Goal: Check status: Check status

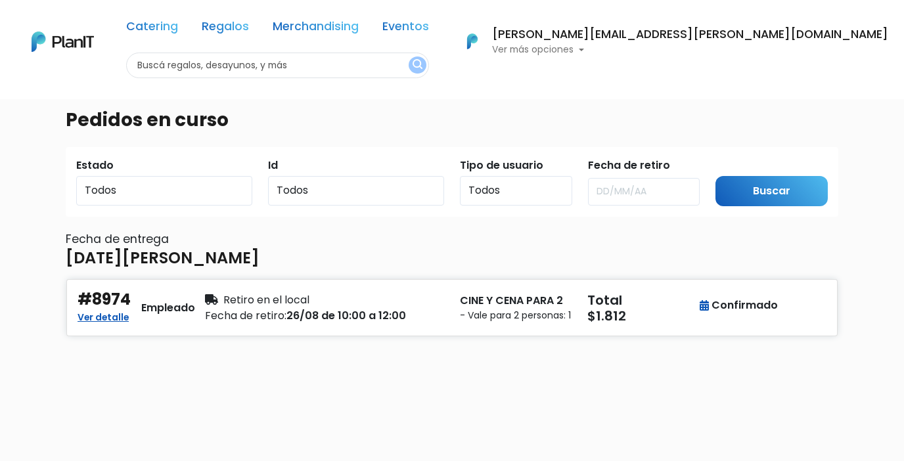
click at [771, 48] on p "Ver más opciones" at bounding box center [690, 49] width 396 height 9
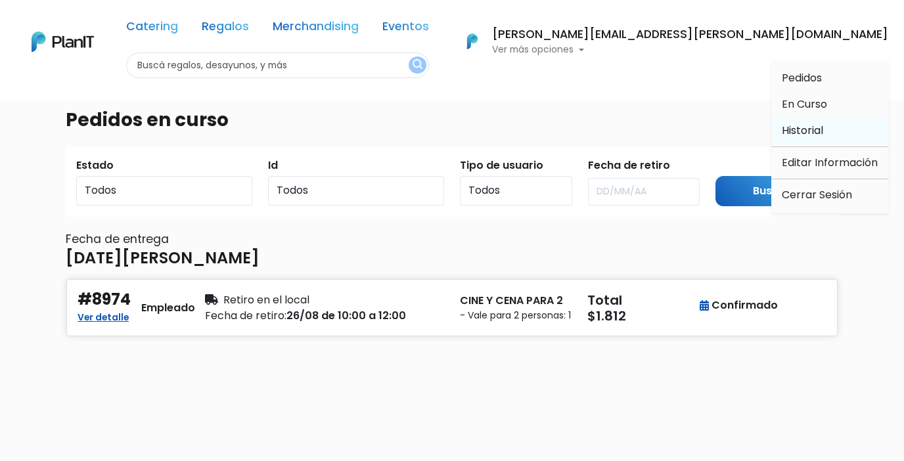
click at [800, 128] on span "Historial" at bounding box center [802, 130] width 41 height 15
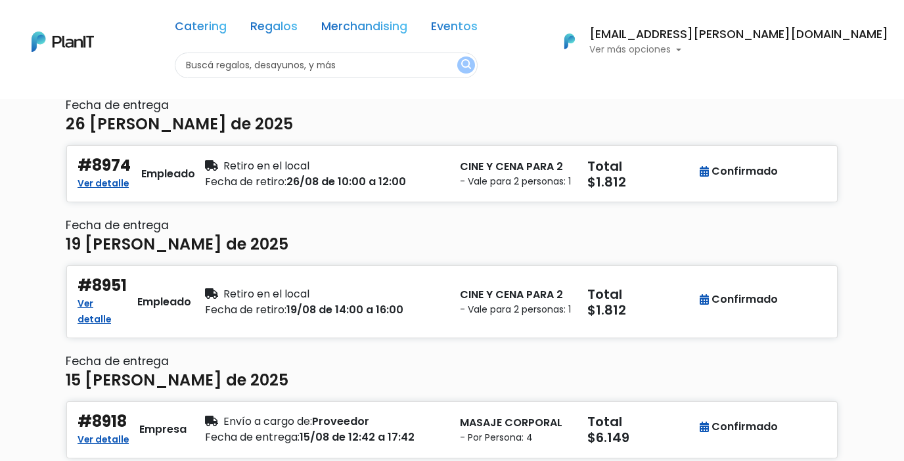
scroll to position [280, 0]
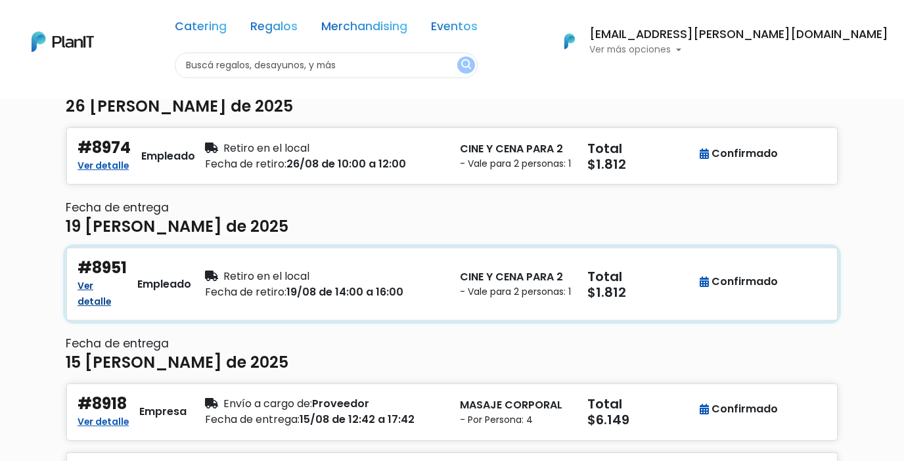
click at [111, 298] on link "Ver detalle" at bounding box center [94, 293] width 33 height 32
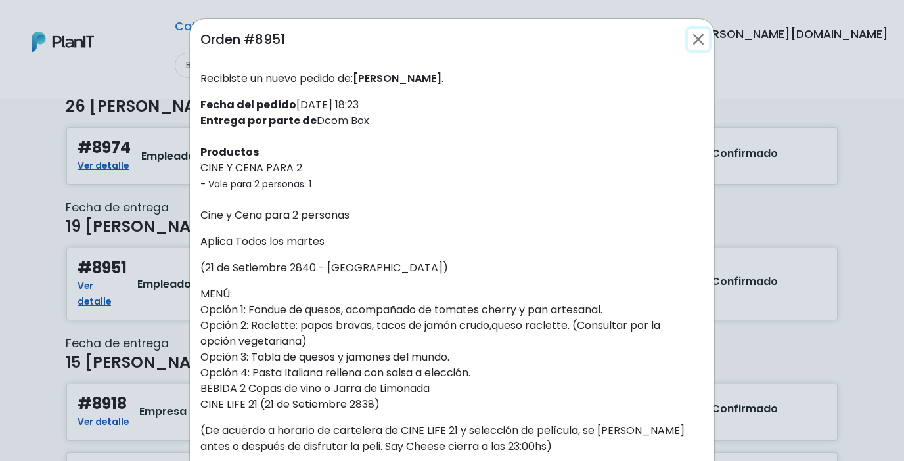
click at [702, 34] on button "Close" at bounding box center [698, 39] width 21 height 21
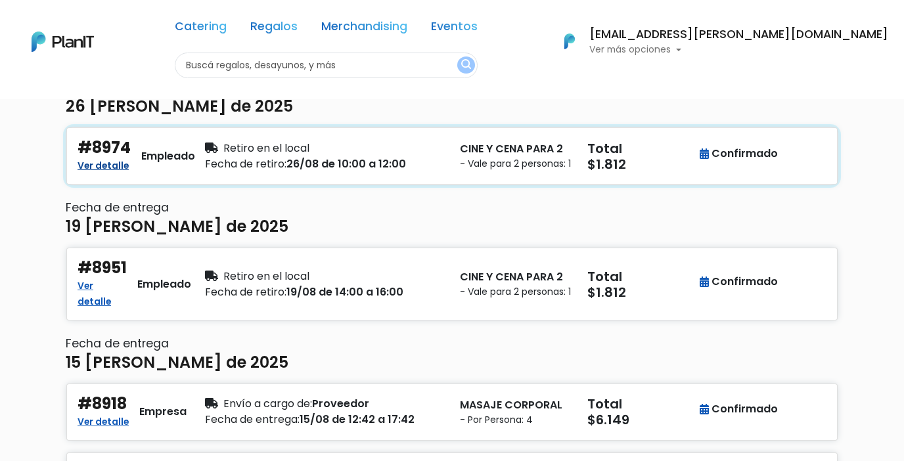
click at [114, 171] on link "Ver detalle" at bounding box center [103, 164] width 51 height 16
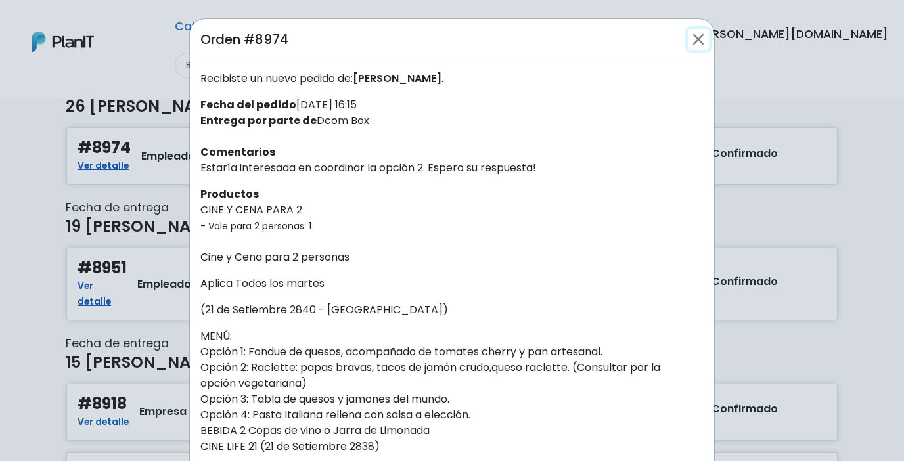
click at [702, 34] on button "Close" at bounding box center [698, 39] width 21 height 21
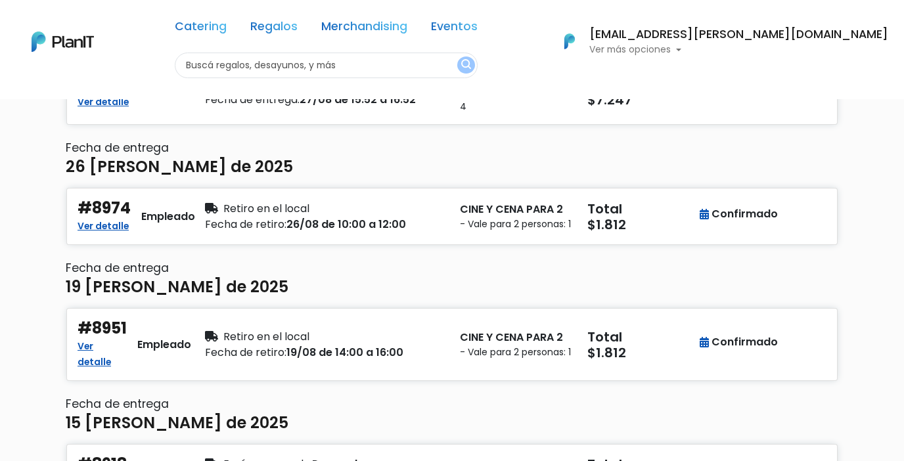
scroll to position [214, 0]
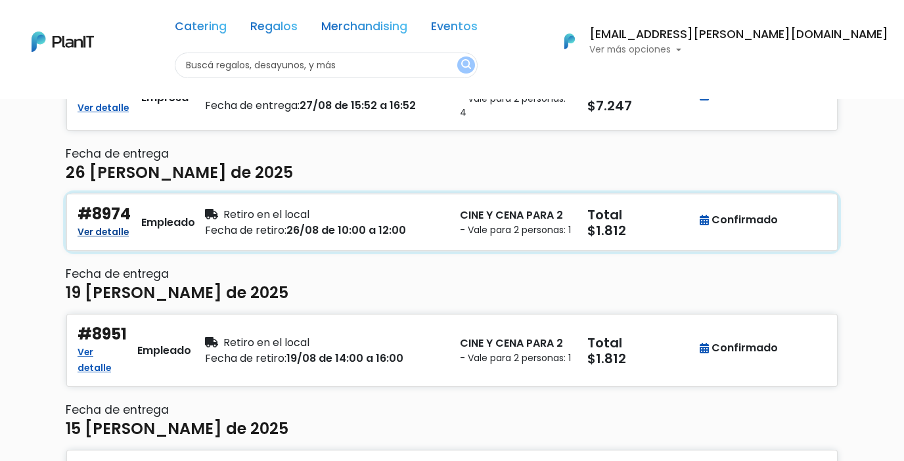
click at [89, 235] on link "Ver detalle" at bounding box center [103, 231] width 51 height 16
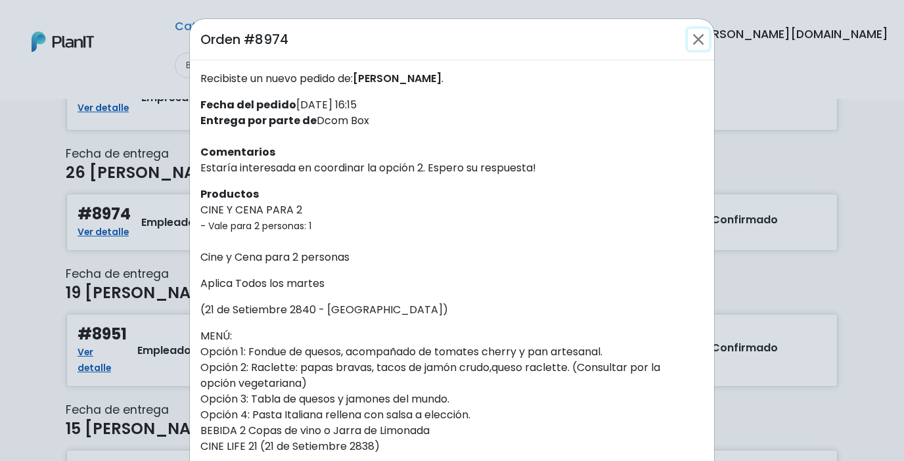
click at [699, 37] on button "Close" at bounding box center [698, 39] width 21 height 21
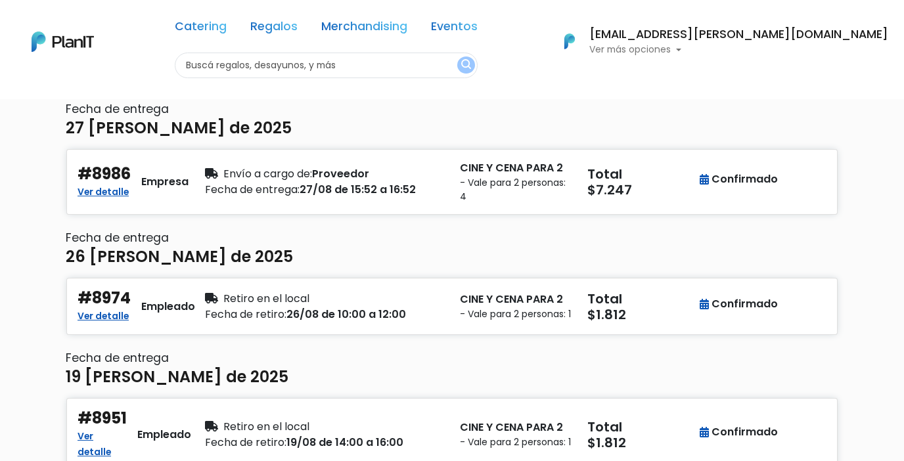
scroll to position [128, 0]
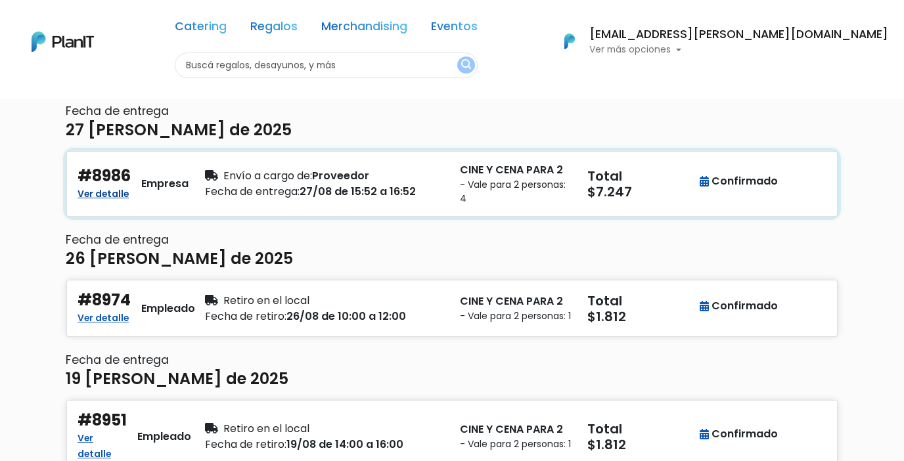
click at [113, 191] on link "Ver detalle" at bounding box center [103, 193] width 51 height 16
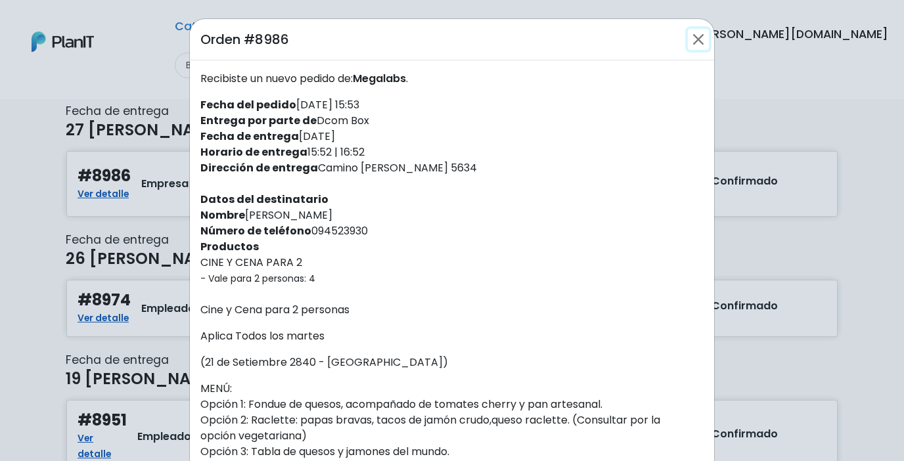
click at [700, 42] on button "Close" at bounding box center [698, 39] width 21 height 21
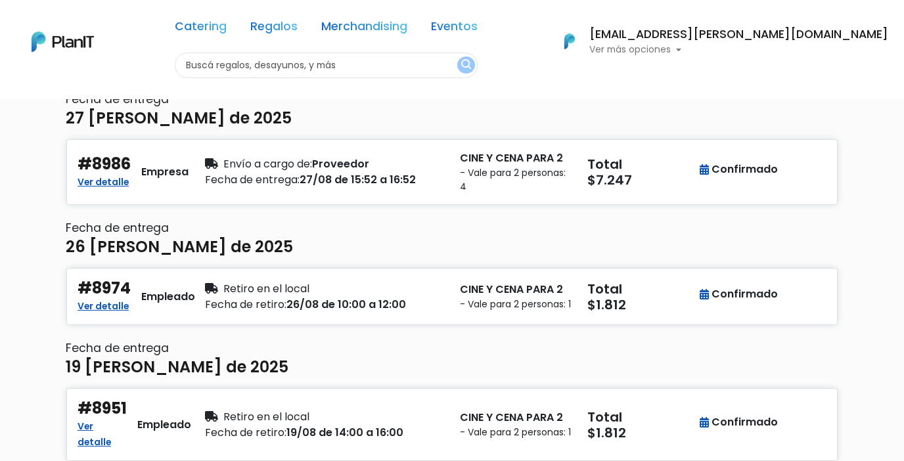
scroll to position [145, 0]
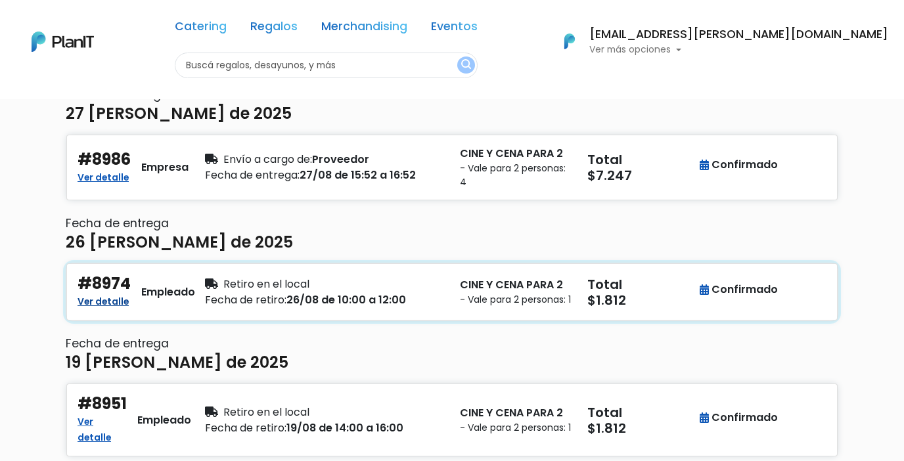
click at [101, 303] on link "Ver detalle" at bounding box center [103, 300] width 51 height 16
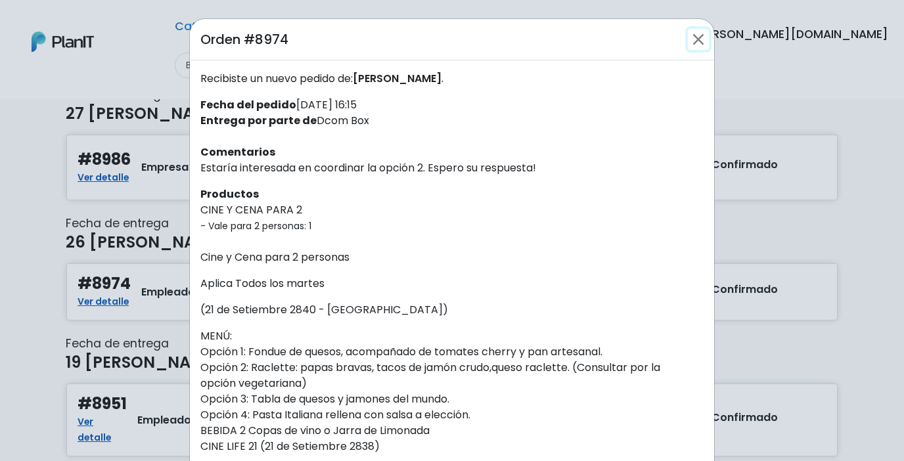
click at [700, 39] on button "Close" at bounding box center [698, 39] width 21 height 21
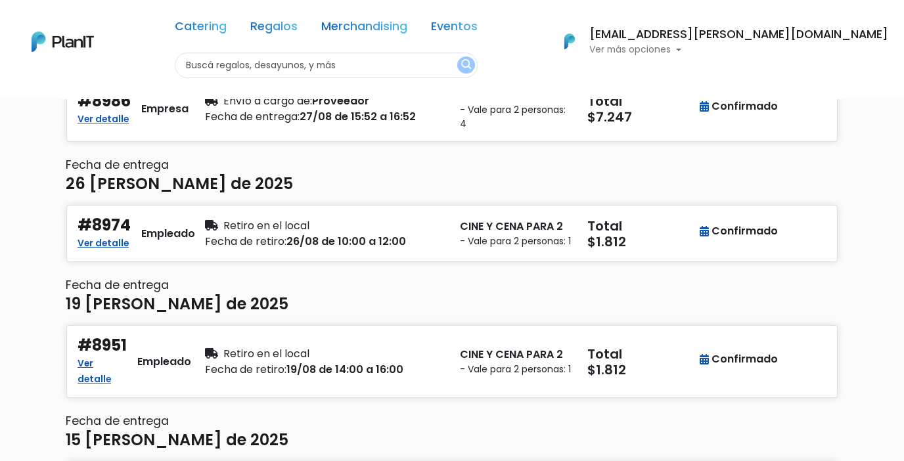
scroll to position [206, 0]
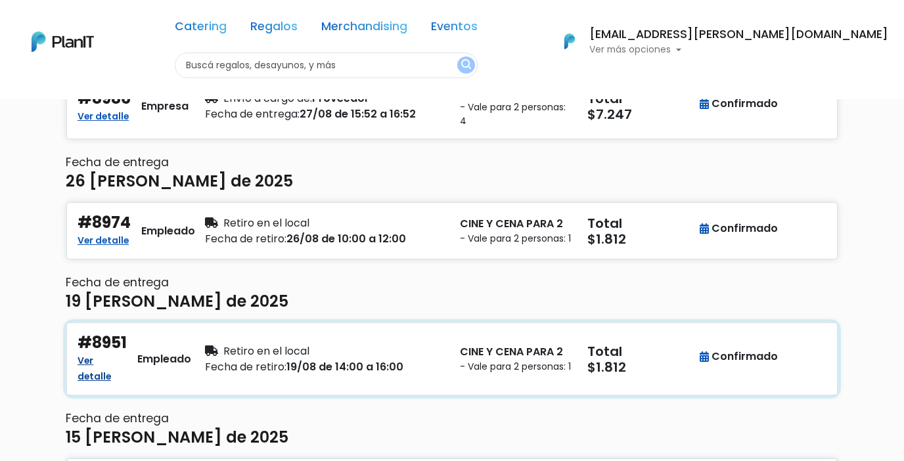
click at [106, 375] on link "Ver detalle" at bounding box center [94, 367] width 33 height 32
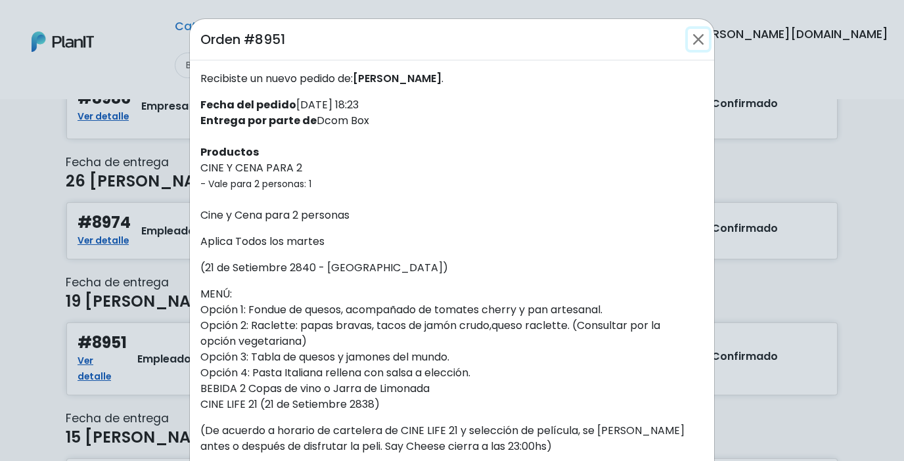
click at [699, 37] on button "Close" at bounding box center [698, 39] width 21 height 21
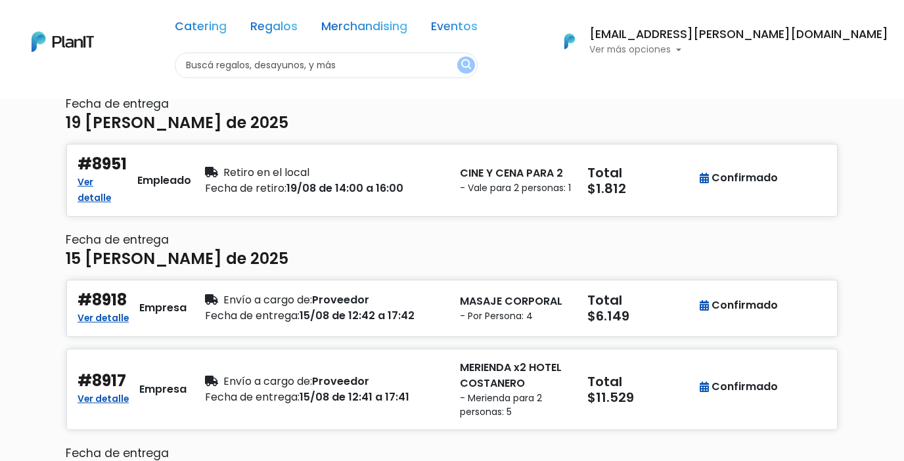
scroll to position [420, 0]
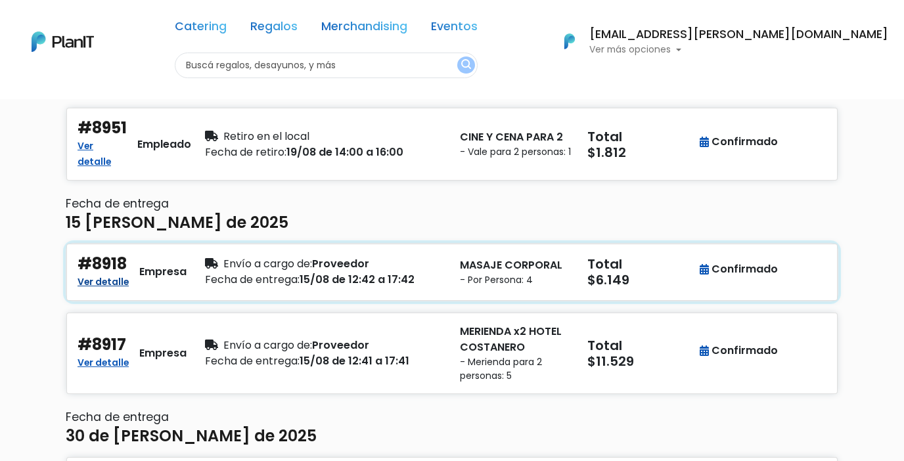
click at [107, 284] on link "Ver detalle" at bounding box center [103, 281] width 51 height 16
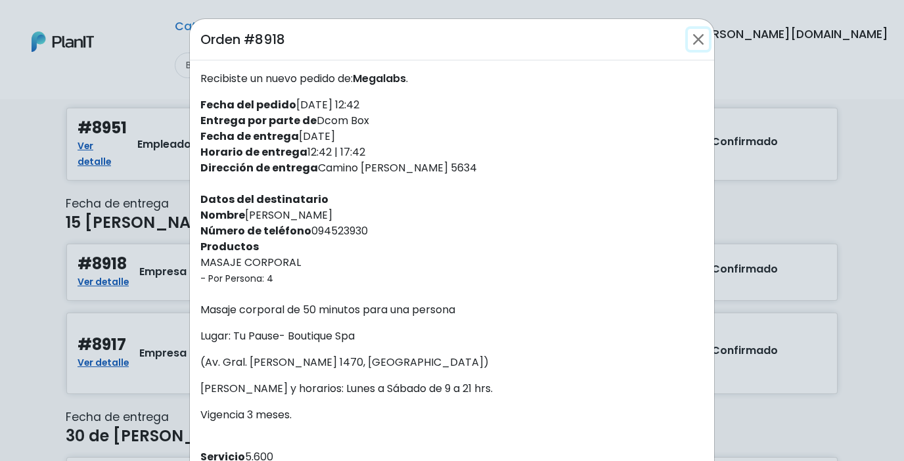
click at [698, 43] on button "Close" at bounding box center [698, 39] width 21 height 21
